Goal: Task Accomplishment & Management: Use online tool/utility

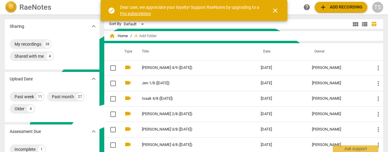
scroll to position [262, 0]
click at [276, 11] on span "close" at bounding box center [275, 10] width 7 height 7
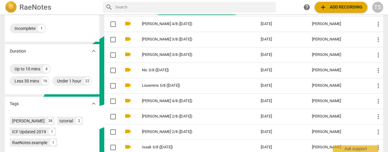
scroll to position [0, 0]
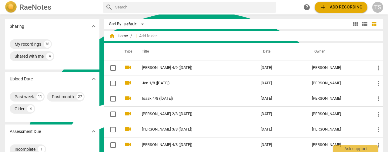
click at [321, 8] on span "add" at bounding box center [322, 7] width 7 height 7
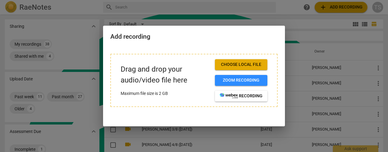
click at [238, 62] on span "Choose local file" at bounding box center [241, 65] width 43 height 6
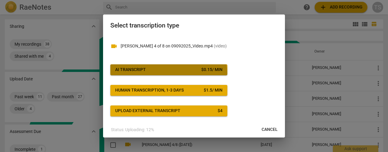
click at [160, 75] on button "AI Transcript $ 0.15 / min" at bounding box center [168, 70] width 117 height 11
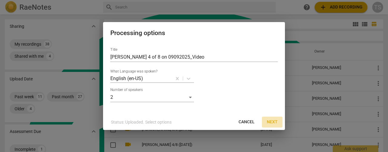
click at [272, 124] on span "Next" at bounding box center [272, 122] width 11 height 6
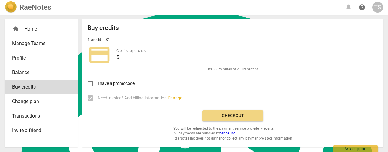
click at [231, 114] on span "Checkout" at bounding box center [232, 116] width 51 height 6
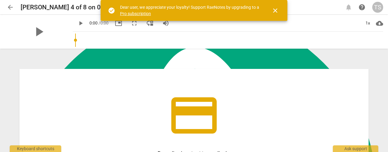
scroll to position [262, 0]
click at [272, 11] on span "close" at bounding box center [275, 10] width 7 height 7
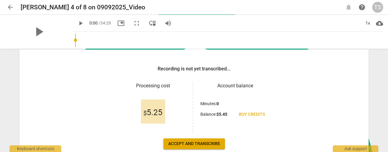
scroll to position [91, 0]
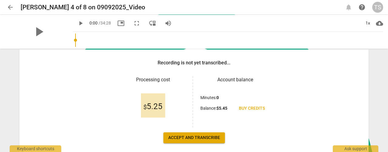
click at [202, 137] on span "Accept and transcribe" at bounding box center [194, 138] width 52 height 6
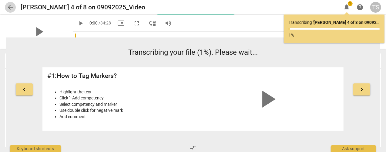
click at [10, 7] on span "arrow_back" at bounding box center [10, 7] width 7 height 7
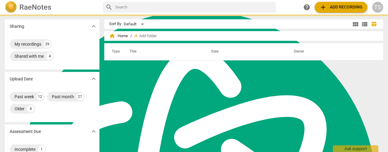
click at [328, 7] on span "add Add recording" at bounding box center [340, 7] width 43 height 7
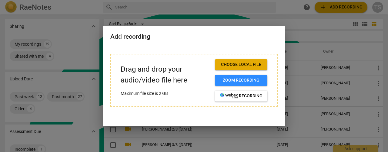
click at [245, 62] on span "Choose local file" at bounding box center [241, 65] width 43 height 6
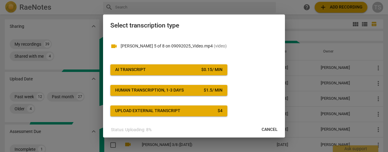
click at [162, 66] on button "AI Transcript $ 0.15 / min" at bounding box center [168, 70] width 117 height 11
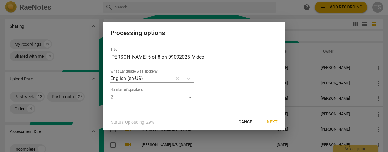
click at [279, 122] on button "Next" at bounding box center [272, 122] width 21 height 11
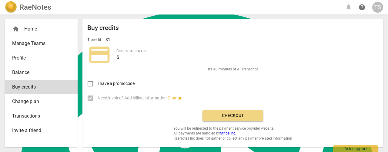
click at [238, 115] on span "Checkout" at bounding box center [232, 116] width 51 height 6
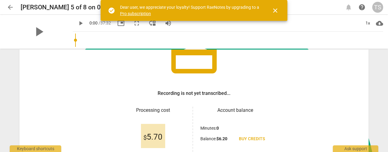
scroll to position [61, 0]
click at [148, 138] on span "$ 5.70" at bounding box center [152, 137] width 19 height 9
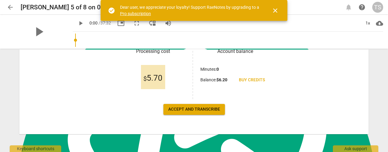
scroll to position [121, 0]
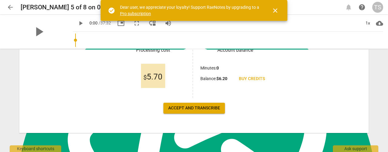
click at [276, 9] on span "close" at bounding box center [275, 10] width 7 height 7
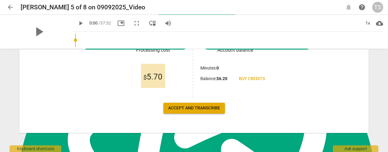
click at [209, 106] on span "Accept and transcribe" at bounding box center [194, 108] width 52 height 6
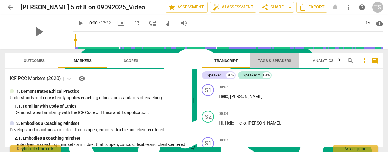
click at [274, 64] on span "Tags & Speakers" at bounding box center [275, 61] width 48 height 8
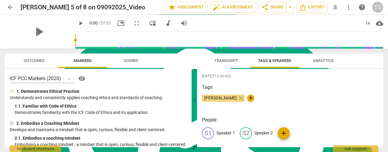
click at [228, 133] on p "Speaker 1" at bounding box center [225, 133] width 18 height 6
type textarea "Speaker 1"
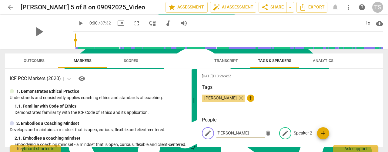
type input "Tim"
click at [300, 132] on p "Speaker 2" at bounding box center [303, 133] width 18 height 6
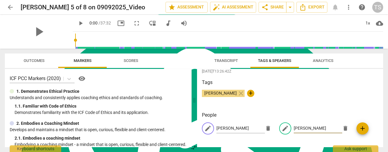
scroll to position [6, 0]
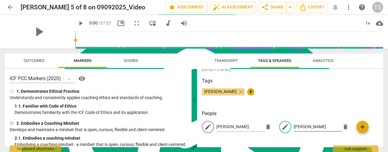
type input "Heinrich"
click at [218, 60] on span "Transcript" at bounding box center [226, 60] width 24 height 5
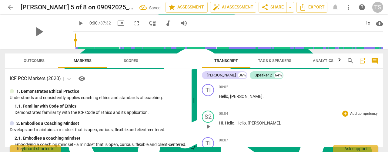
scroll to position [61, 0]
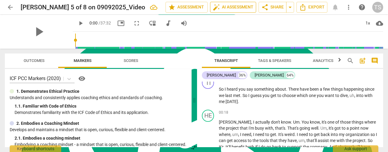
click at [228, 10] on span "auto_fix_high AI Assessment" at bounding box center [233, 7] width 41 height 7
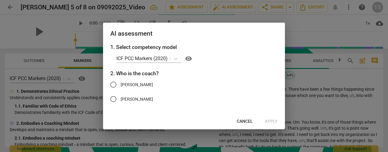
click at [121, 85] on span "Tim" at bounding box center [137, 85] width 32 height 6
click at [121, 85] on input "Tim" at bounding box center [113, 85] width 15 height 15
radio input "true"
click at [273, 123] on span "Apply" at bounding box center [271, 122] width 13 height 6
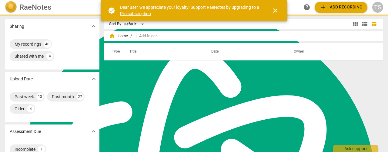
scroll to position [262, 0]
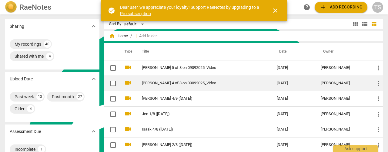
click at [161, 85] on link "[PERSON_NAME] 4 of 8 on 09092025_Video" at bounding box center [198, 83] width 113 height 5
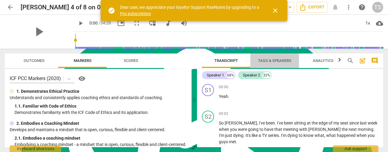
click at [269, 60] on span "Tags & Speakers" at bounding box center [274, 60] width 33 height 5
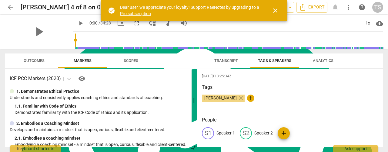
click at [225, 131] on p "Speaker 1" at bounding box center [225, 133] width 18 height 6
type textarea "Speaker 1"
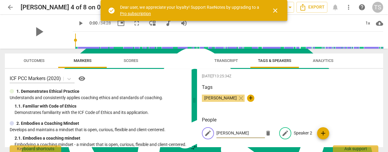
type input "Bruce"
click at [304, 135] on p "Speaker 2" at bounding box center [303, 133] width 18 height 6
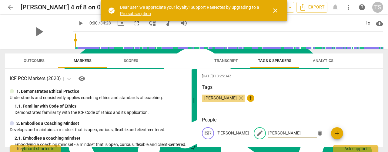
type input "Tim"
click at [226, 66] on button "Transcript" at bounding box center [226, 61] width 48 height 15
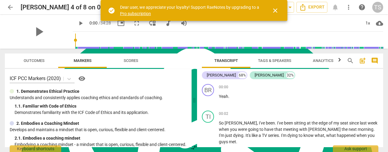
click at [272, 10] on span "close" at bounding box center [275, 10] width 7 height 7
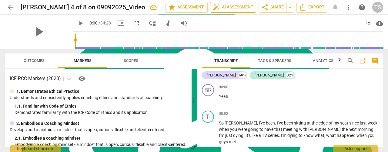
click at [239, 7] on span "auto_fix_high AI Assessment" at bounding box center [233, 7] width 41 height 7
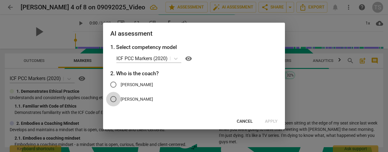
click at [118, 99] on input "Tim" at bounding box center [113, 99] width 15 height 15
radio input "true"
click at [270, 122] on span "Apply" at bounding box center [271, 122] width 13 height 6
